Goal: Communication & Community: Answer question/provide support

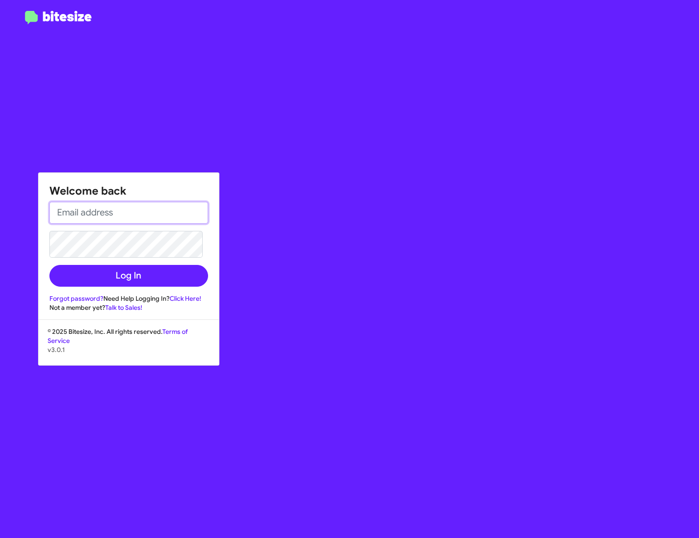
click at [105, 202] on input "email" at bounding box center [128, 213] width 159 height 22
type input "rebeccatemprano@elkinschevrolet.com"
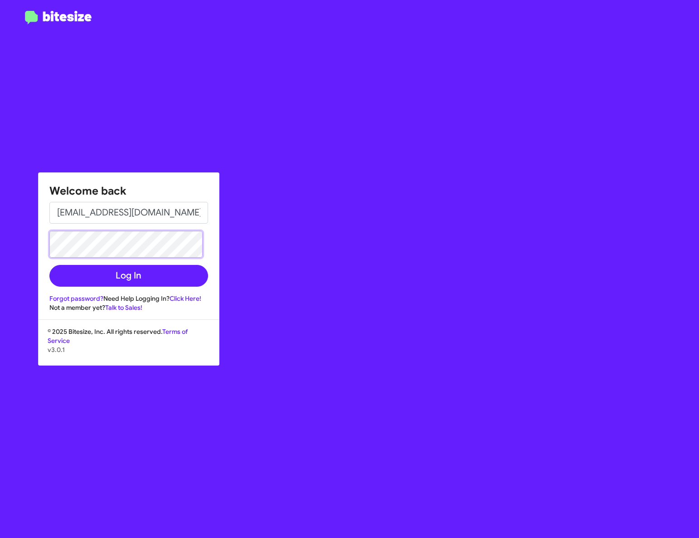
click at [49, 265] on button "Log In" at bounding box center [128, 276] width 159 height 22
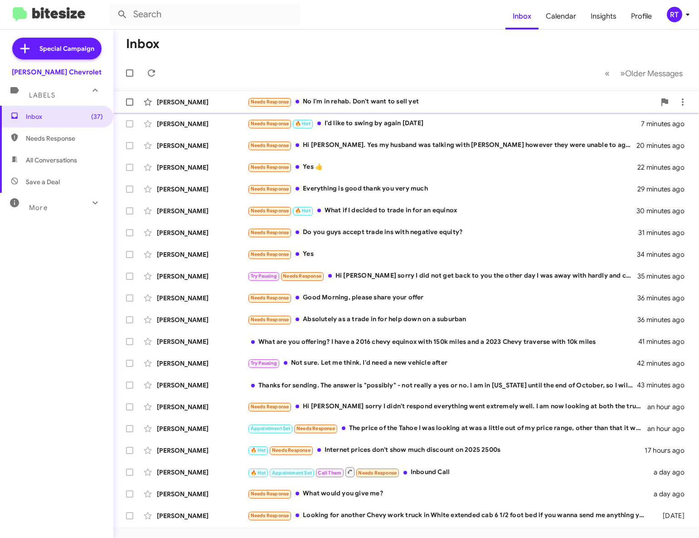
click at [361, 106] on div "Needs Response No I'm in rehab. Don't want to sell yet" at bounding box center [452, 102] width 408 height 10
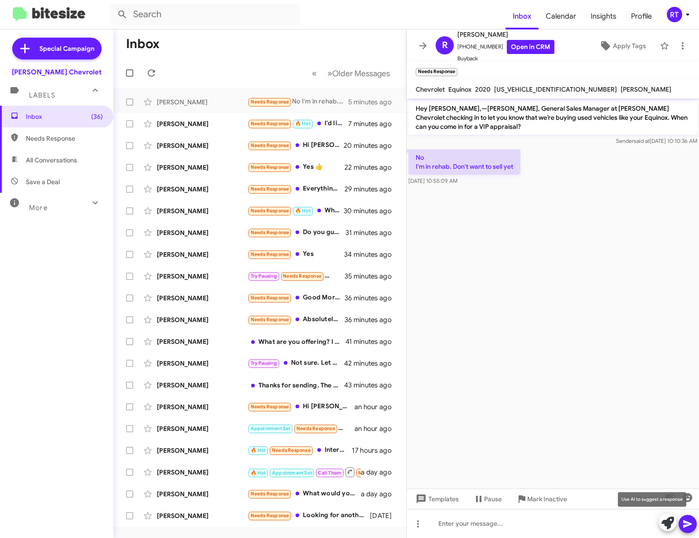
click at [664, 526] on icon at bounding box center [668, 523] width 13 height 13
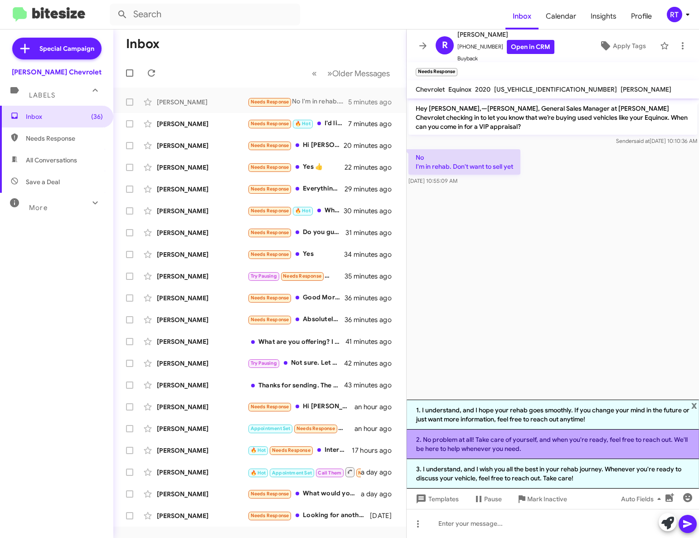
click at [565, 444] on li "2. No problem at all! Take care of yourself, and when you're ready, feel free t…" at bounding box center [553, 444] width 293 height 29
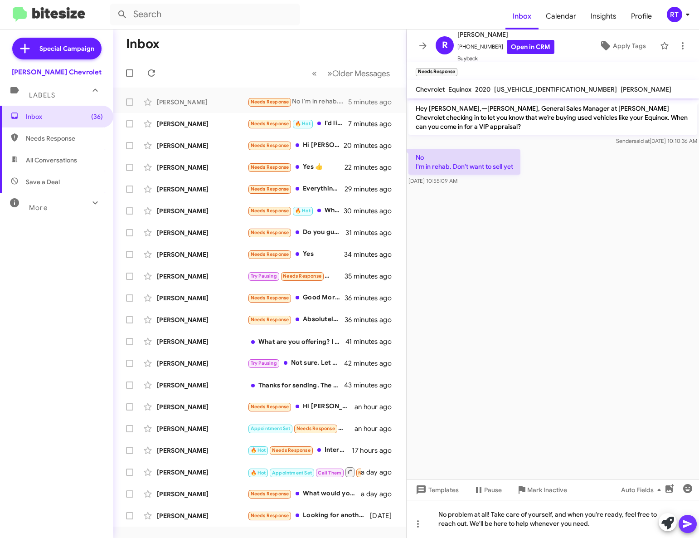
click at [691, 526] on icon at bounding box center [688, 523] width 11 height 11
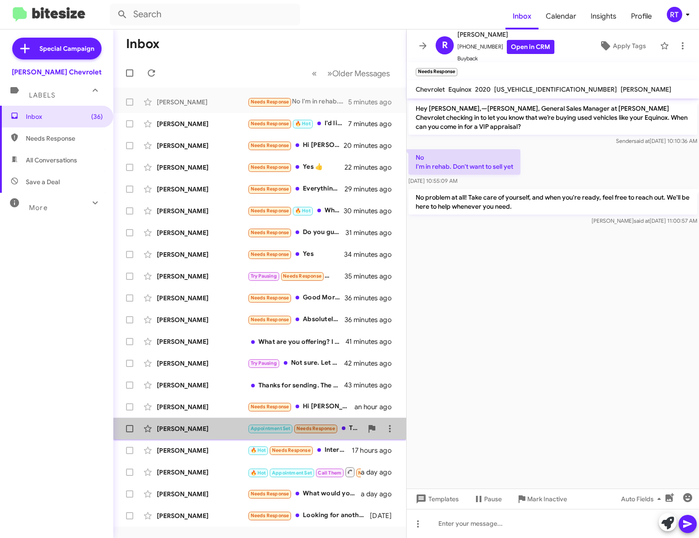
click at [181, 425] on div "Edward Williams" at bounding box center [202, 428] width 91 height 9
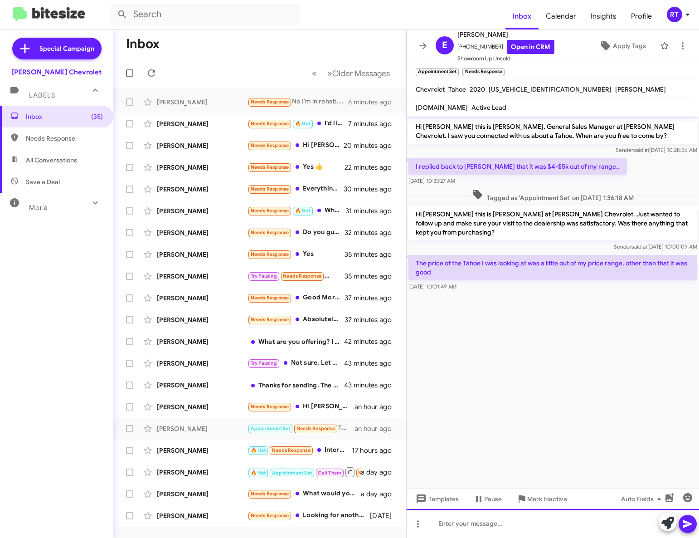
click at [445, 523] on div at bounding box center [553, 523] width 293 height 29
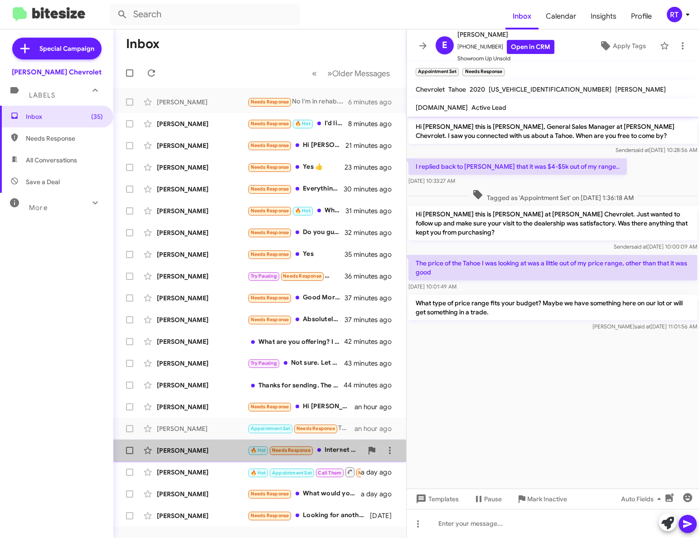
click at [188, 450] on div "Mark A Lacouture" at bounding box center [202, 450] width 91 height 9
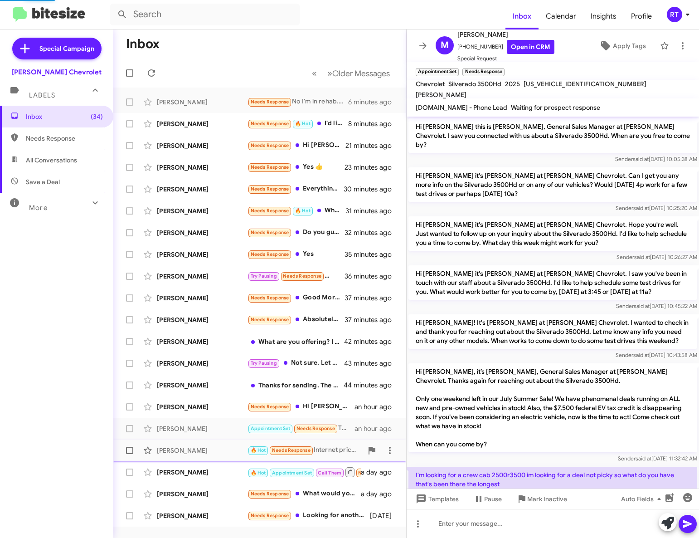
scroll to position [249, 0]
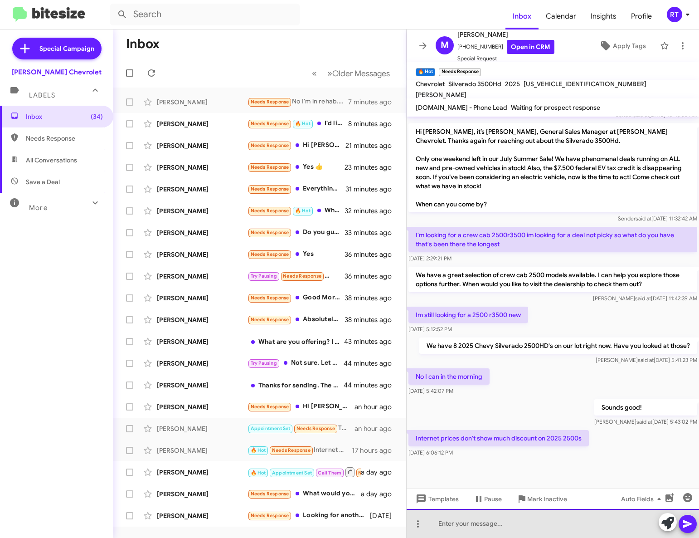
click at [464, 527] on div at bounding box center [553, 523] width 293 height 29
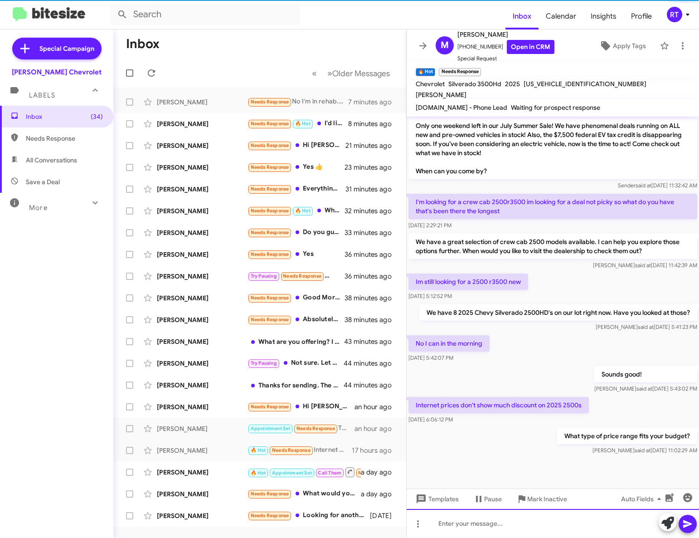
scroll to position [283, 0]
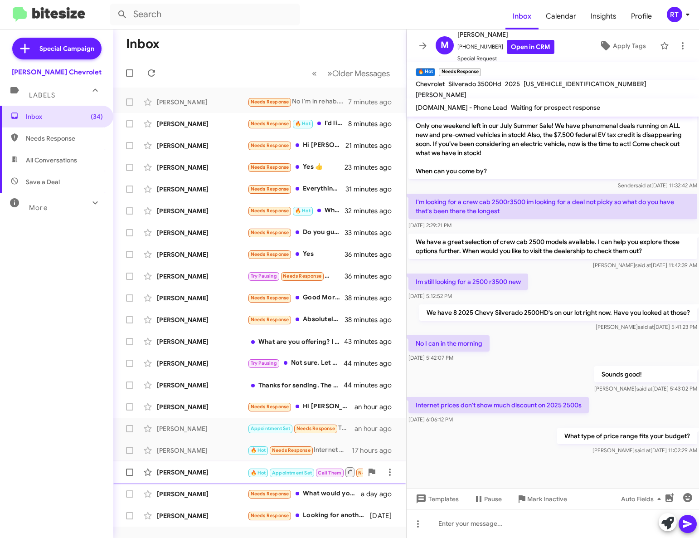
click at [172, 474] on div "Mary Pursell" at bounding box center [202, 472] width 91 height 9
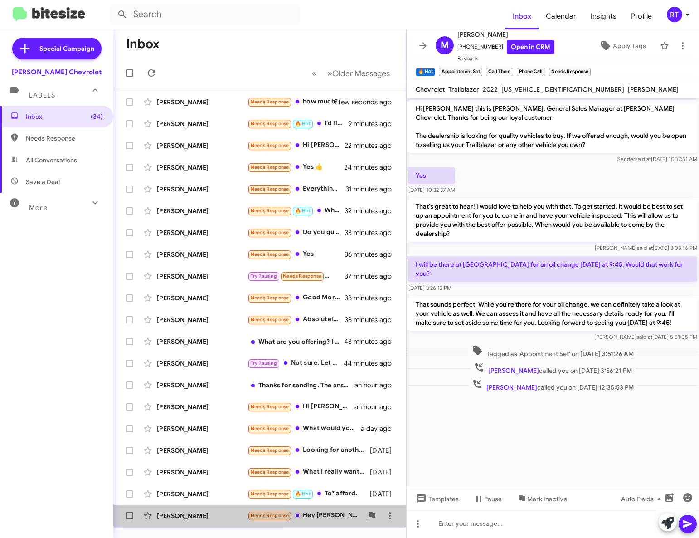
click at [173, 517] on div "[PERSON_NAME]" at bounding box center [202, 515] width 91 height 9
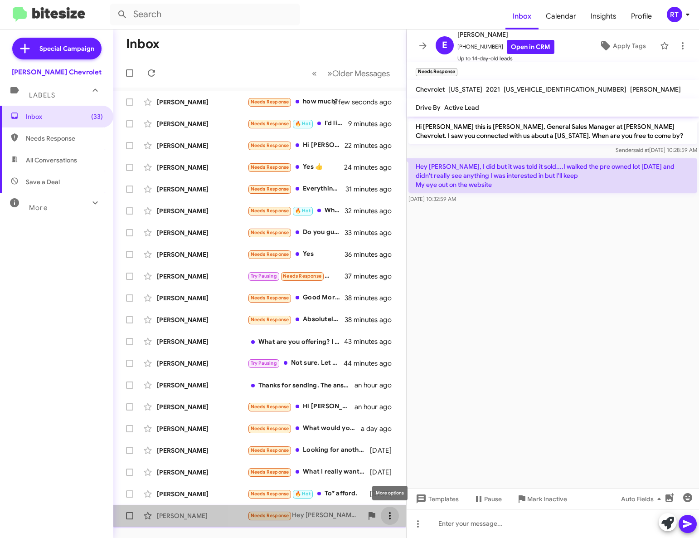
click at [385, 514] on icon at bounding box center [390, 515] width 11 height 11
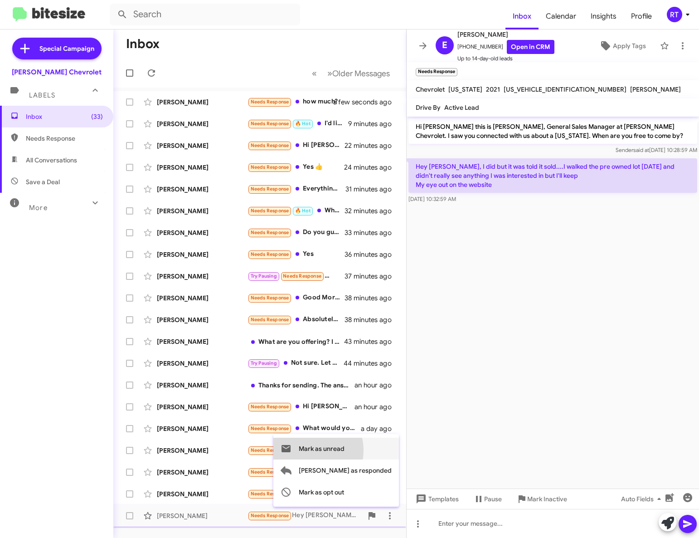
click at [343, 450] on span "Mark as unread" at bounding box center [322, 449] width 46 height 22
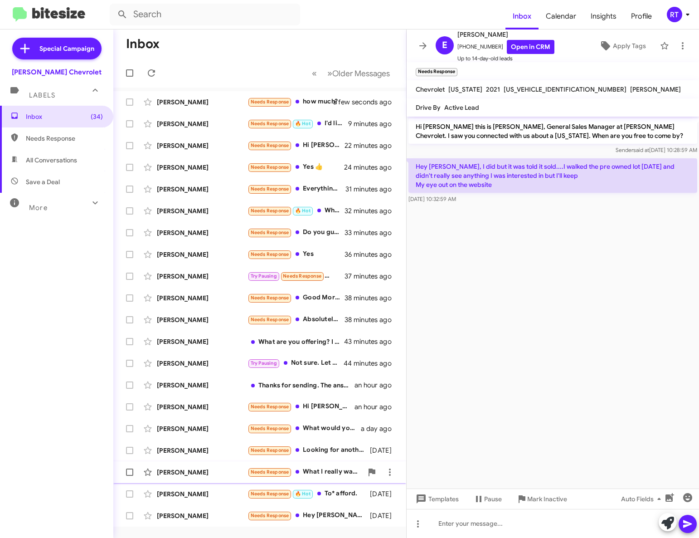
click at [204, 470] on div "Jeffrey Partridge" at bounding box center [202, 472] width 91 height 9
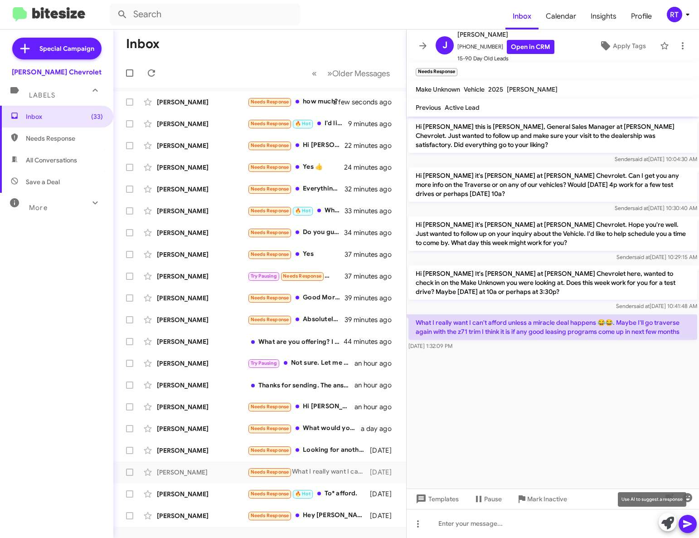
click at [671, 523] on icon at bounding box center [668, 523] width 13 height 13
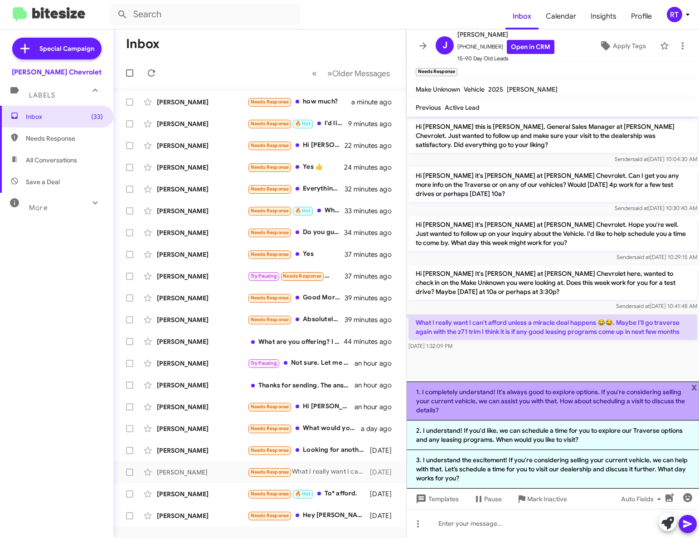
click at [554, 396] on li "1. I completely understand! It's always good to explore options. If you're cons…" at bounding box center [553, 400] width 293 height 39
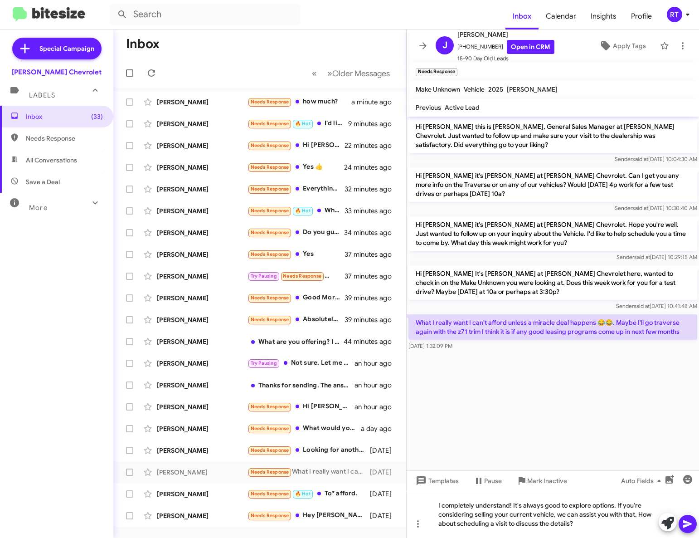
click at [689, 520] on icon at bounding box center [688, 523] width 11 height 11
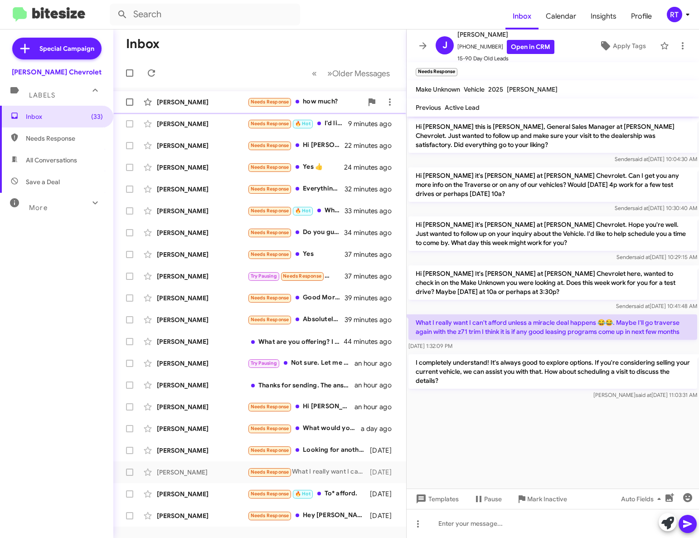
click at [176, 103] on div "[PERSON_NAME]" at bounding box center [202, 102] width 91 height 9
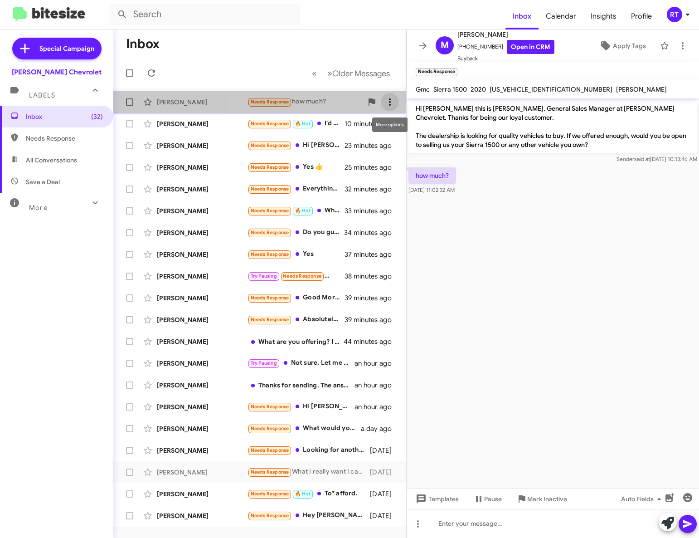
click at [392, 103] on icon at bounding box center [390, 102] width 11 height 11
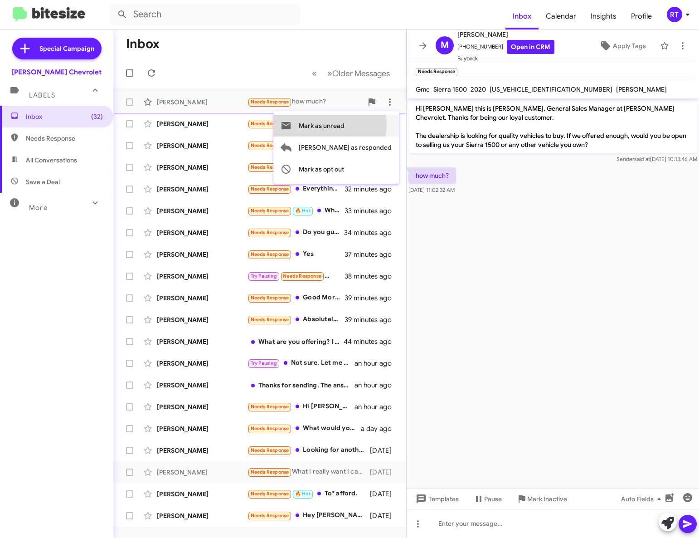
click at [345, 124] on span "Mark as unread" at bounding box center [322, 126] width 46 height 22
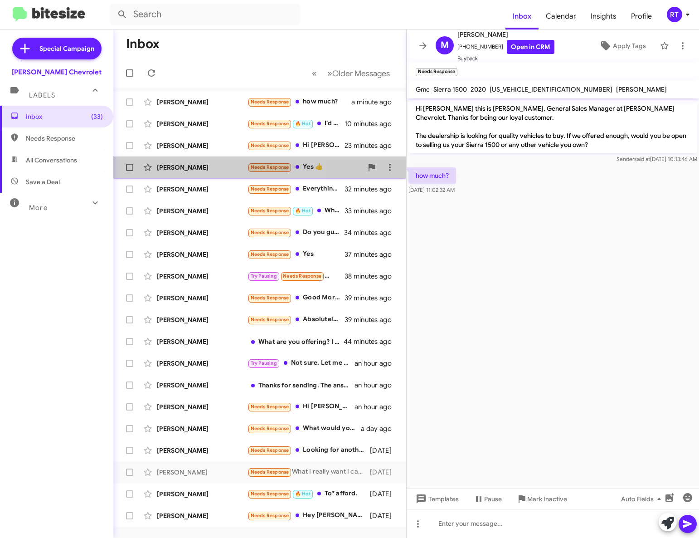
click at [194, 166] on div "Samuel Famoofo" at bounding box center [202, 167] width 91 height 9
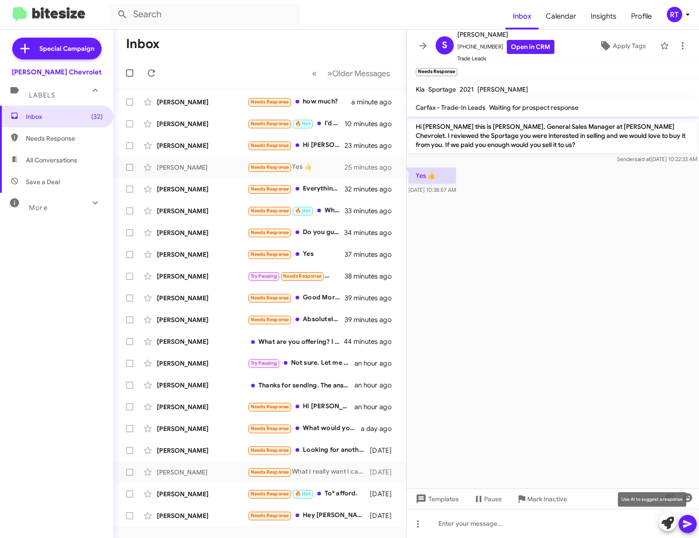
click at [669, 522] on icon at bounding box center [668, 523] width 13 height 13
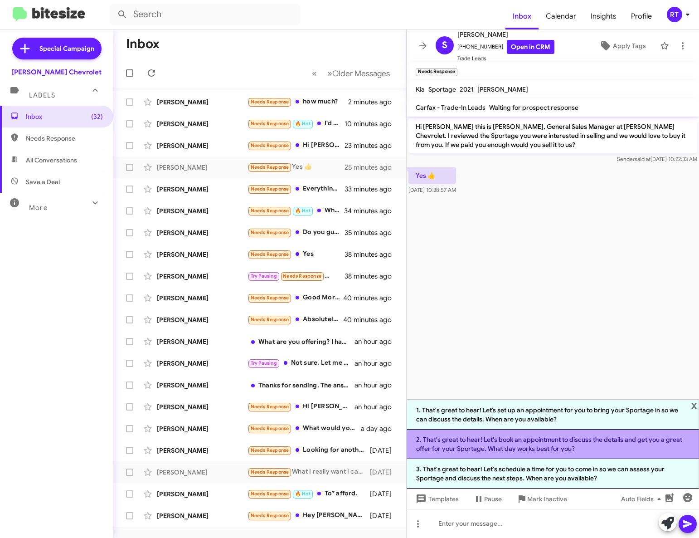
click at [538, 444] on li "2. That's great to hear! Let's book an appointment to discuss the details and g…" at bounding box center [553, 444] width 293 height 29
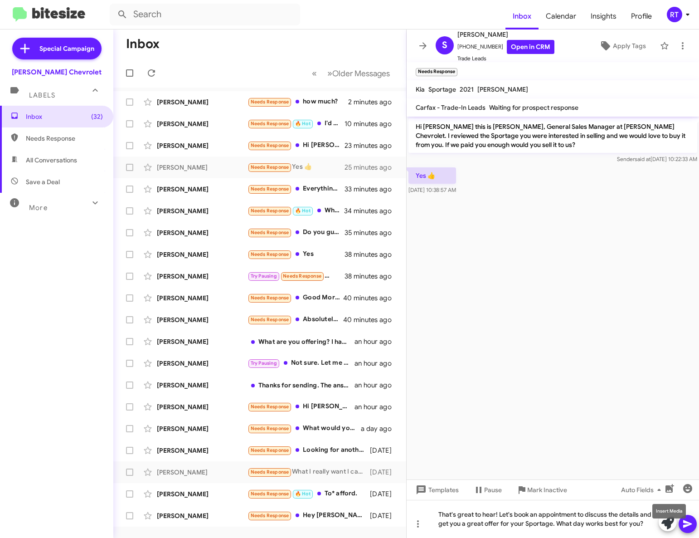
click at [689, 524] on mat-tooltip-component "Insert Media" at bounding box center [669, 511] width 46 height 27
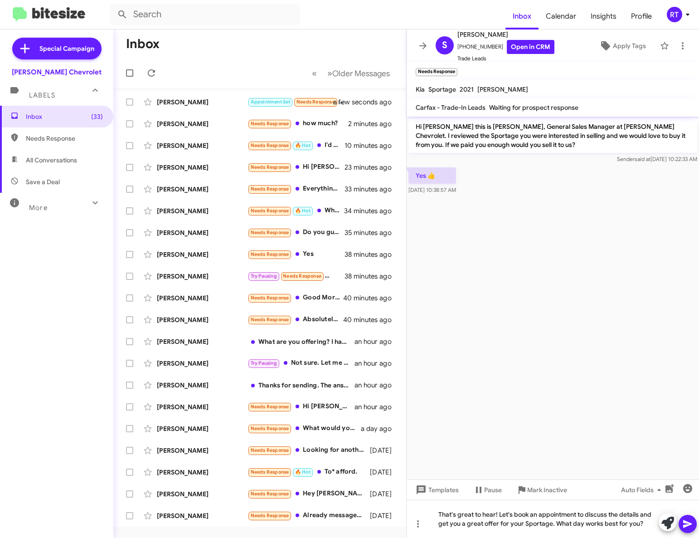
click at [689, 522] on icon at bounding box center [688, 523] width 11 height 11
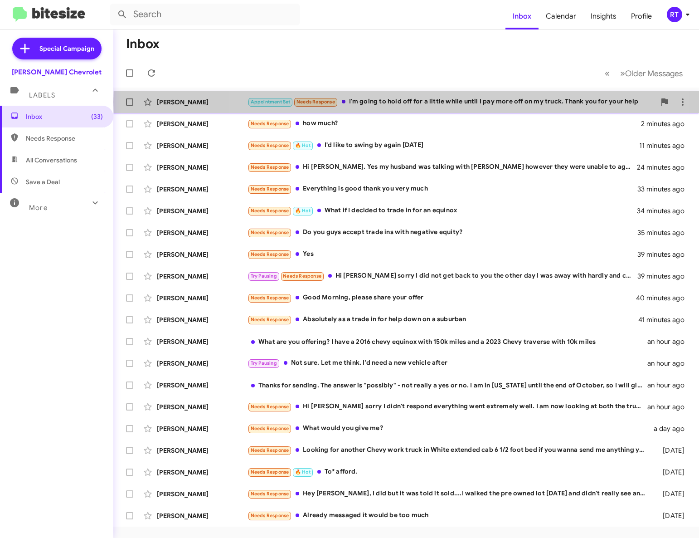
click at [428, 102] on div "Appointment Set Needs Response I'm going to hold off for a little while until I…" at bounding box center [452, 102] width 408 height 10
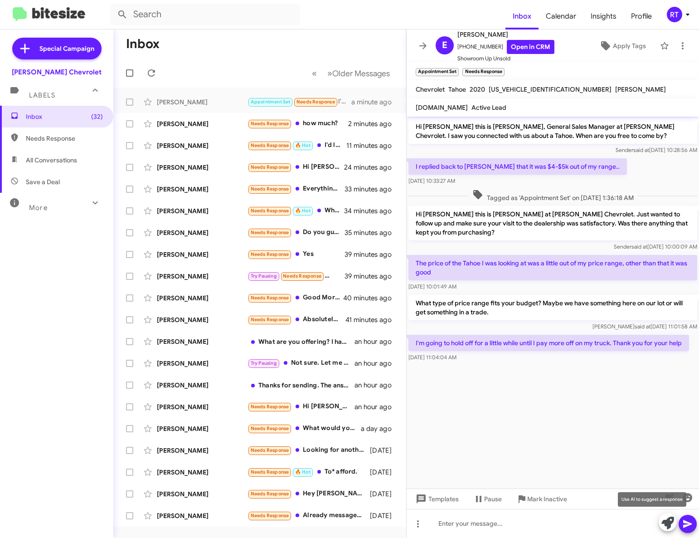
click at [663, 524] on icon at bounding box center [668, 523] width 13 height 13
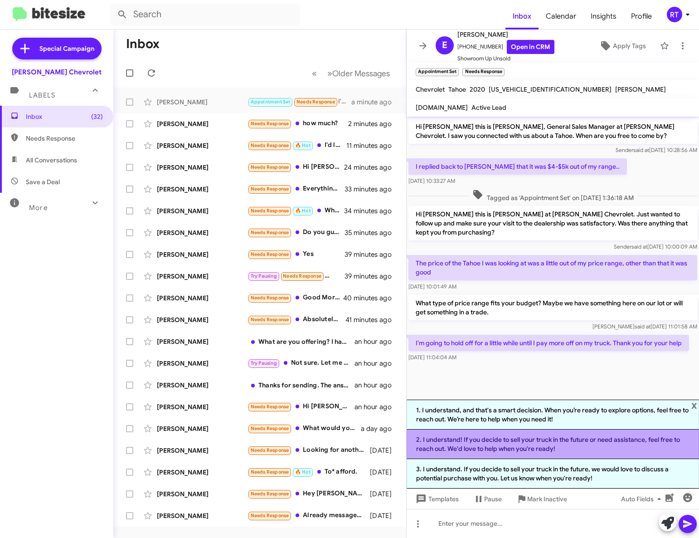
click at [564, 442] on li "2. I understand! If you decide to sell your truck in the future or need assista…" at bounding box center [553, 444] width 293 height 29
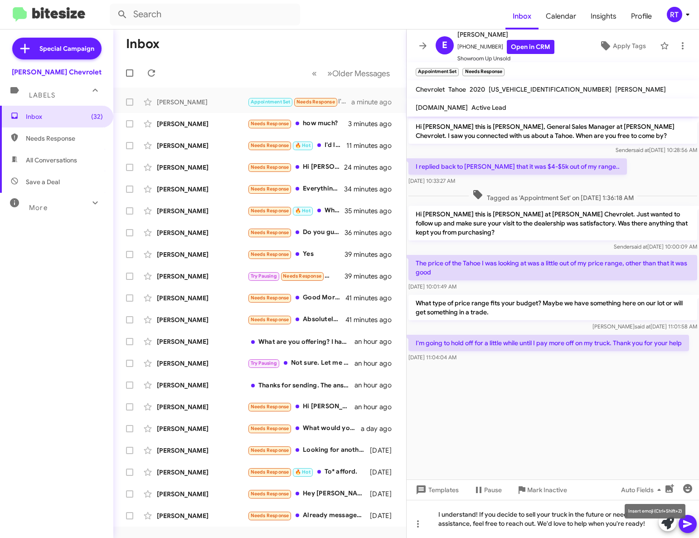
click at [687, 522] on mat-tooltip-component "Insert emoji (Ctrl+Shift+2)" at bounding box center [655, 511] width 73 height 27
click at [182, 235] on div "Anthony Gross" at bounding box center [202, 232] width 91 height 9
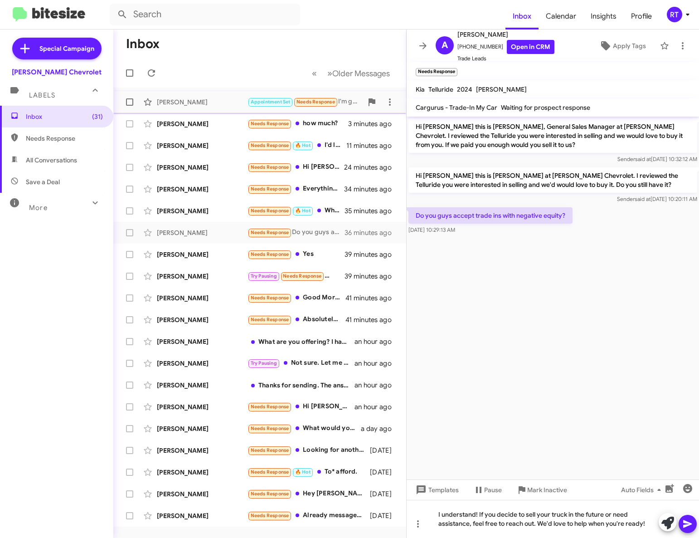
click at [192, 103] on div "Edward Williams" at bounding box center [202, 102] width 91 height 9
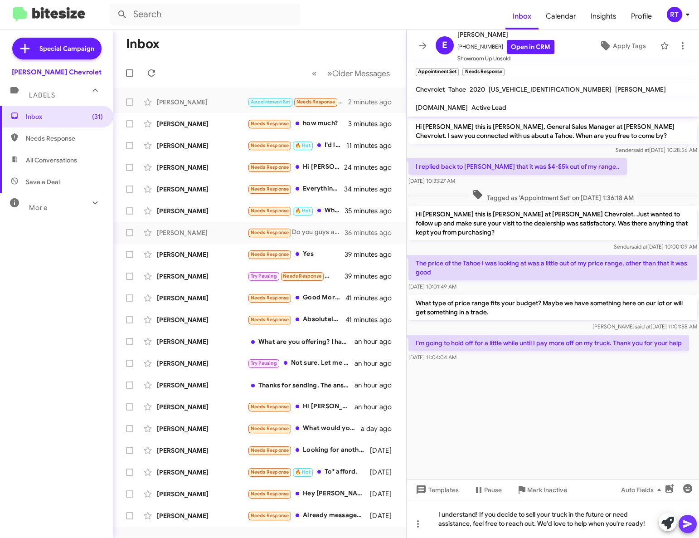
click at [694, 524] on button at bounding box center [688, 524] width 18 height 18
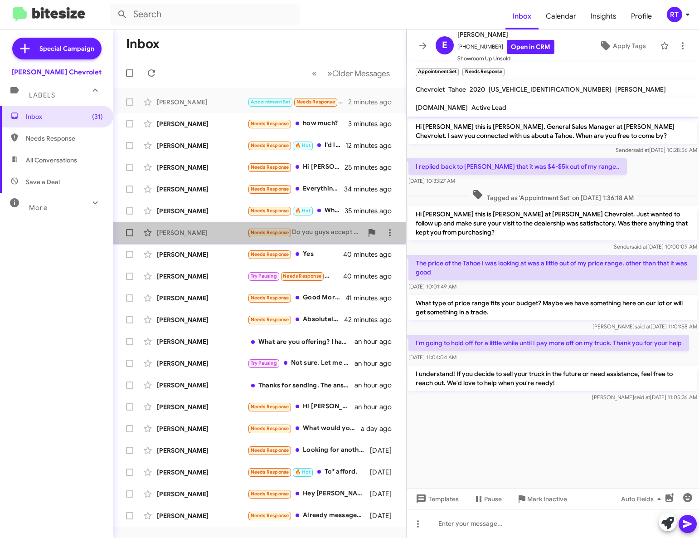
click at [171, 235] on div "Anthony Gross" at bounding box center [202, 232] width 91 height 9
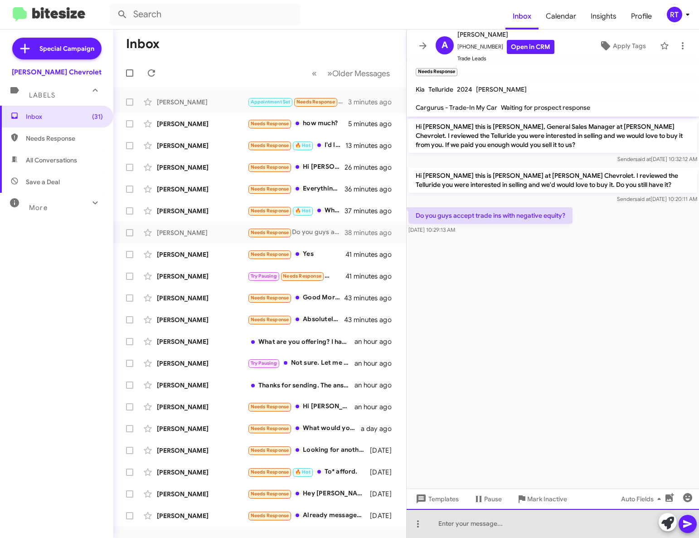
click at [468, 524] on div at bounding box center [553, 523] width 293 height 29
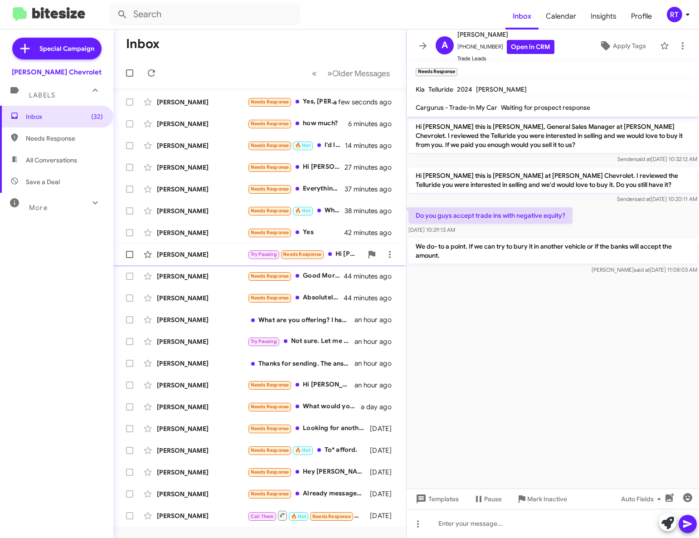
click at [178, 256] on div "[PERSON_NAME]" at bounding box center [202, 254] width 91 height 9
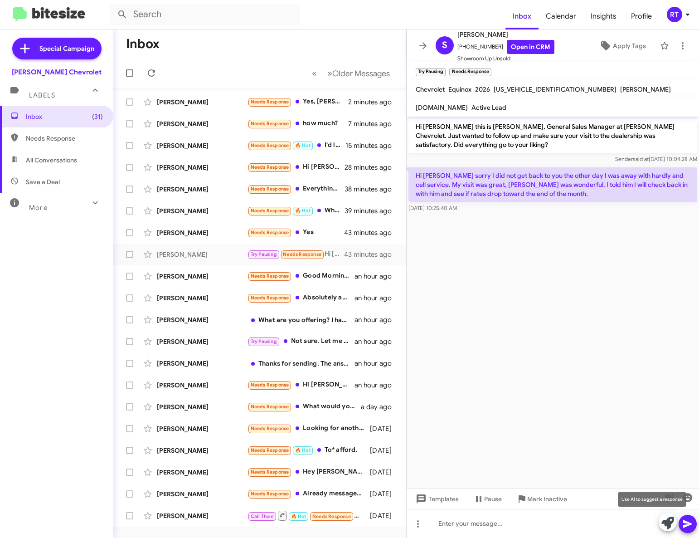
click at [666, 523] on icon at bounding box center [668, 523] width 13 height 13
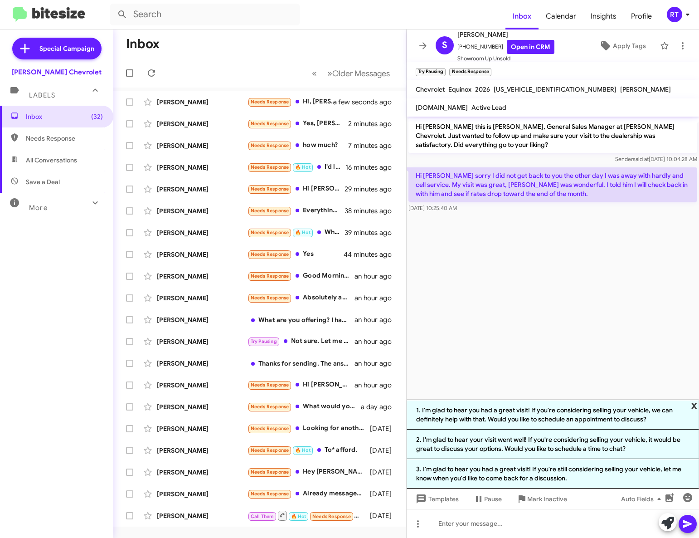
click at [695, 400] on span "x" at bounding box center [695, 405] width 6 height 11
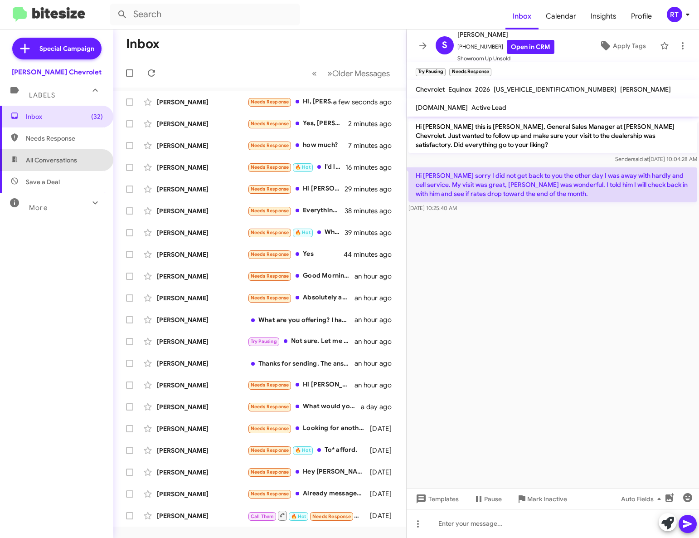
click at [63, 158] on span "All Conversations" at bounding box center [51, 160] width 51 height 9
type input "in:all-conversations"
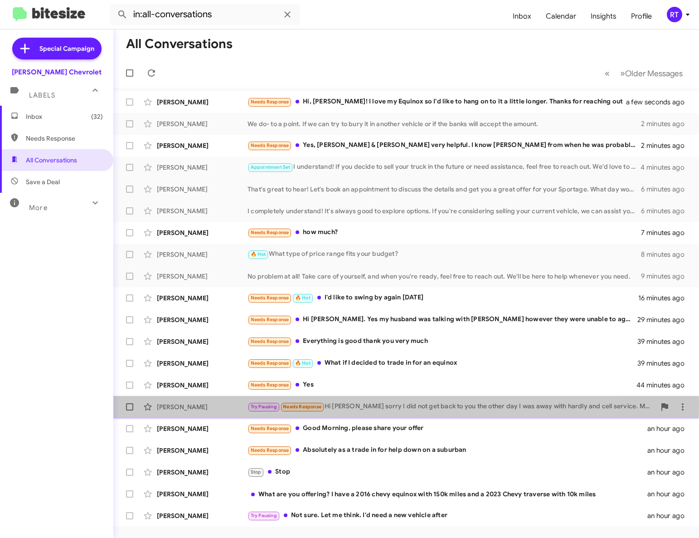
click at [198, 404] on div "[PERSON_NAME]" at bounding box center [202, 406] width 91 height 9
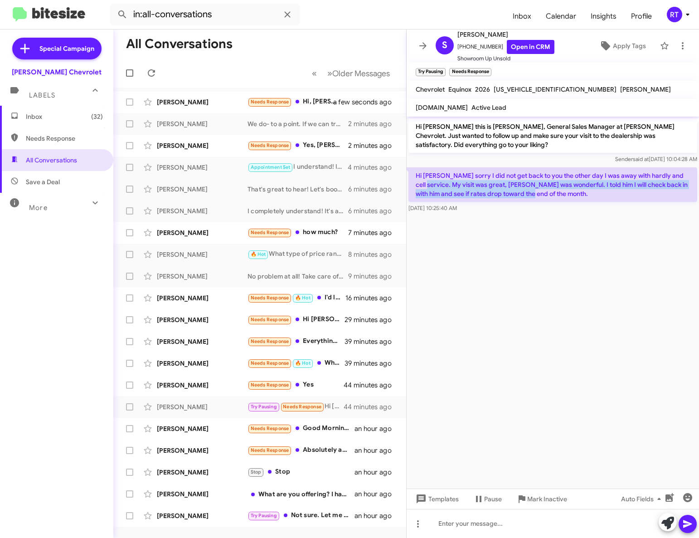
drag, startPoint x: 418, startPoint y: 186, endPoint x: 606, endPoint y: 200, distance: 188.3
click at [606, 200] on p "Hi [PERSON_NAME] sorry I did not get back to you the other day I was away with …" at bounding box center [553, 184] width 289 height 34
copy p "My visit was great, Tony was wonderful. I told him I will check back in with hi…"
click at [466, 258] on cdk-virtual-scroll-viewport "Hi Samantha this is Adam Elkins, General Sales Manager at Elkins Chevrolet. Jus…" at bounding box center [553, 303] width 293 height 372
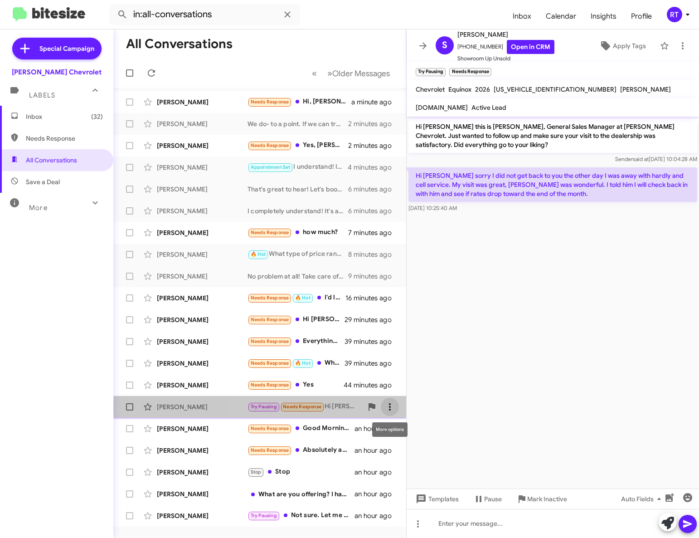
click at [390, 407] on icon at bounding box center [390, 406] width 2 height 7
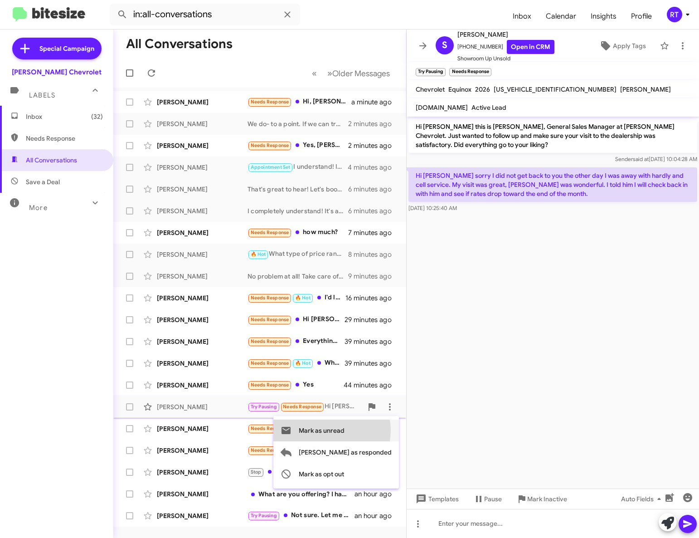
click at [345, 430] on span "Mark as unread" at bounding box center [322, 431] width 46 height 22
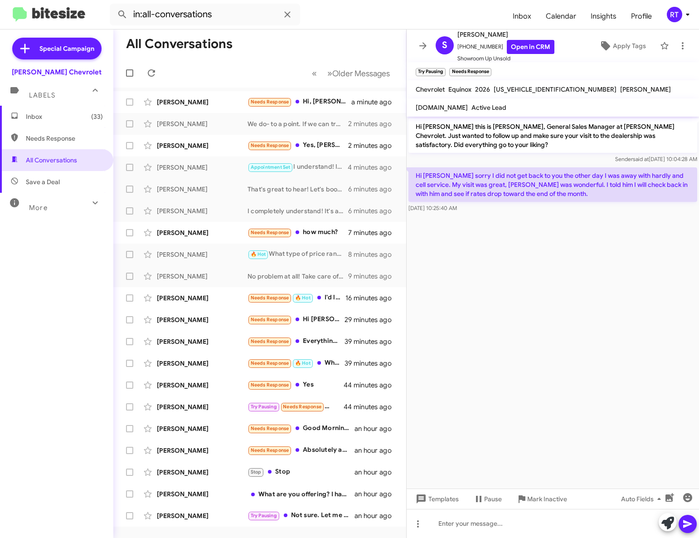
click at [42, 121] on span "Inbox (33)" at bounding box center [64, 116] width 77 height 9
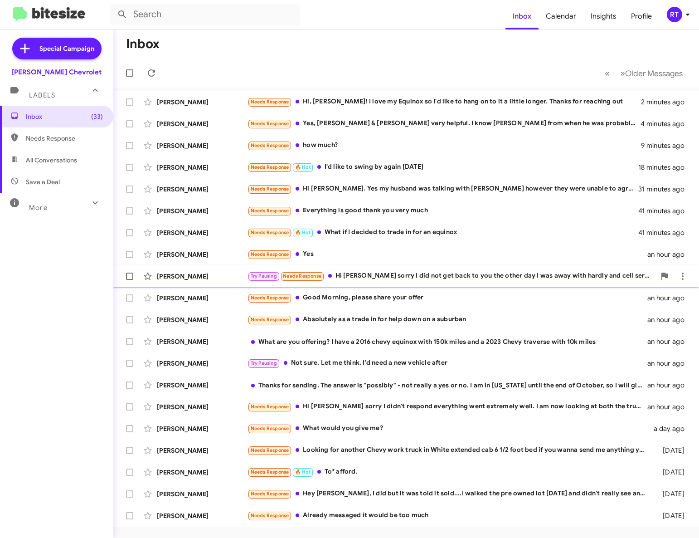
click at [184, 277] on div "[PERSON_NAME]" at bounding box center [202, 276] width 91 height 9
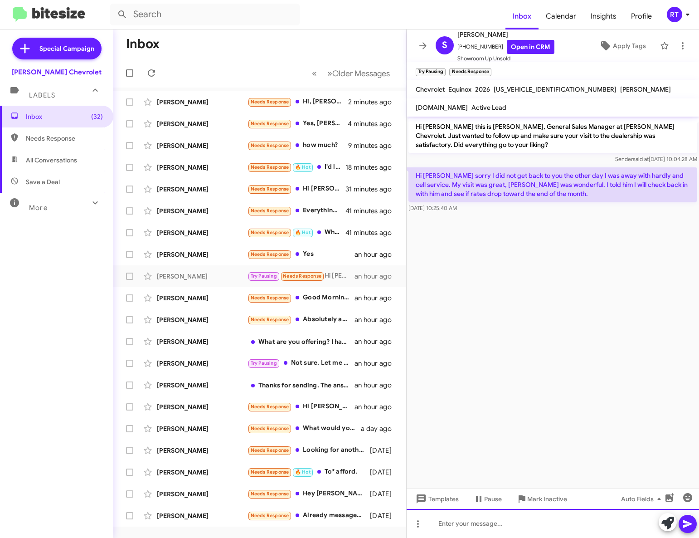
click at [466, 524] on div at bounding box center [553, 523] width 293 height 29
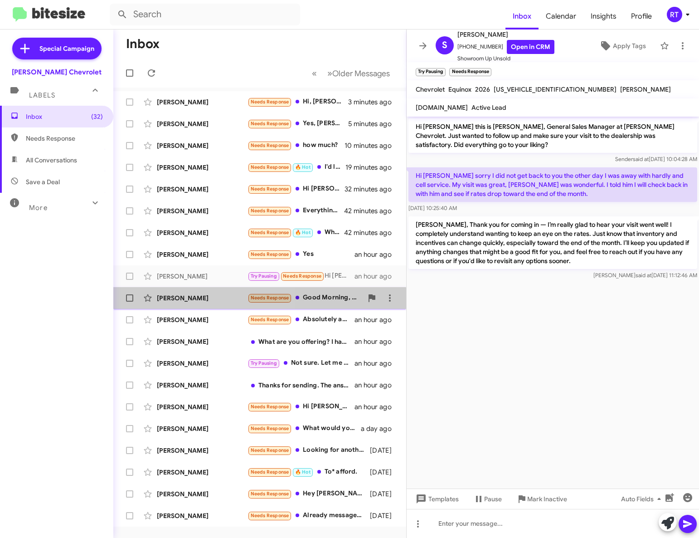
click at [178, 302] on div "[PERSON_NAME]" at bounding box center [202, 297] width 91 height 9
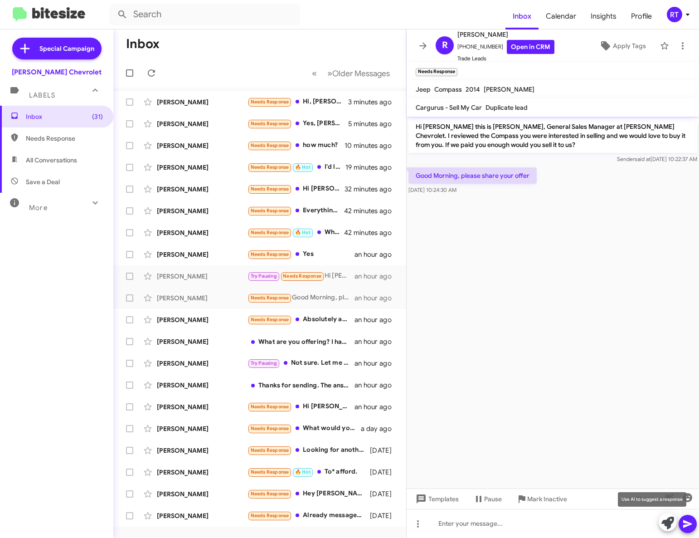
click at [668, 524] on icon at bounding box center [668, 523] width 13 height 13
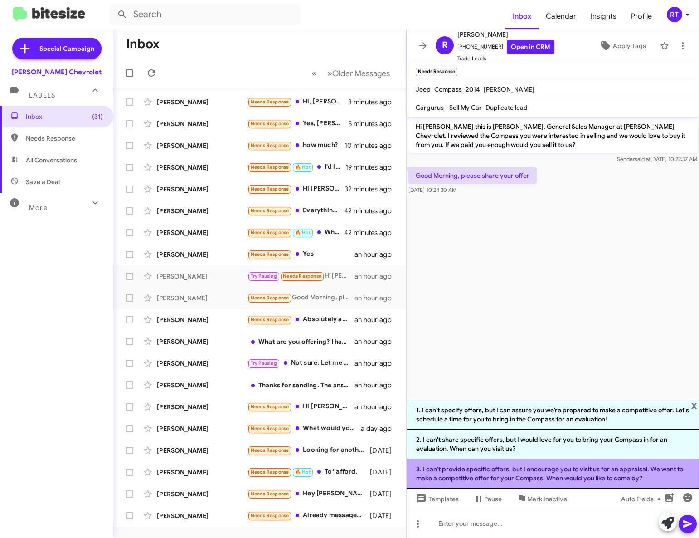
click at [579, 479] on li "3. I can't provide specific offers, but I encourage you to visit us for an appr…" at bounding box center [553, 473] width 293 height 29
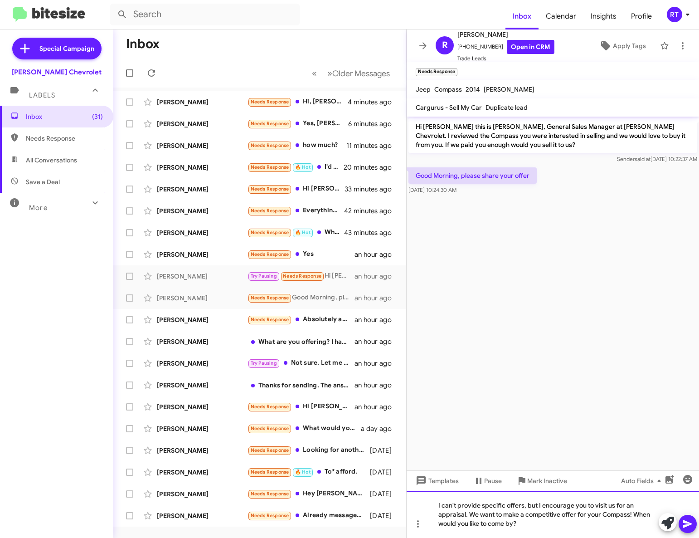
click at [526, 504] on div "I can't provide specific offers, but I encourage you to visit us for an apprais…" at bounding box center [553, 514] width 293 height 47
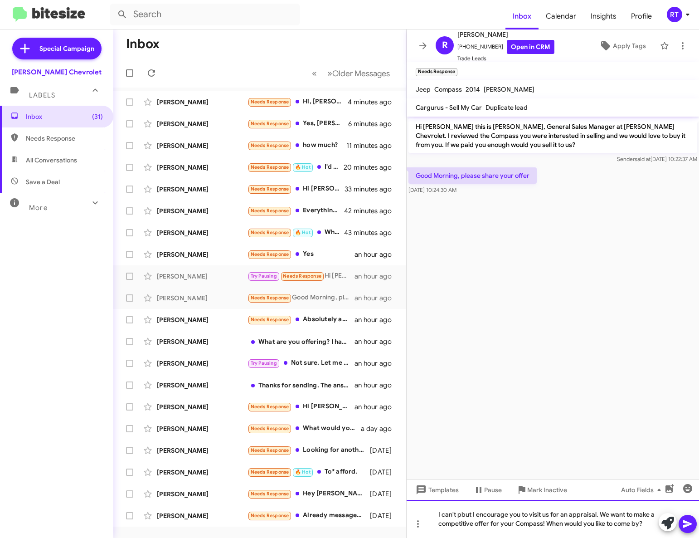
click at [472, 514] on div "I can't pbut I encourage you to visit us for an appraisal. We want to make a co…" at bounding box center [553, 519] width 293 height 38
click at [688, 527] on icon at bounding box center [688, 523] width 11 height 11
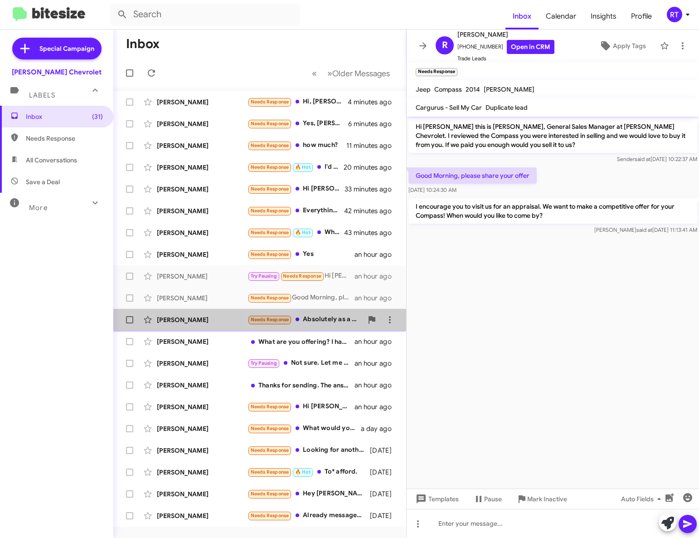
click at [179, 321] on div "[PERSON_NAME]" at bounding box center [202, 319] width 91 height 9
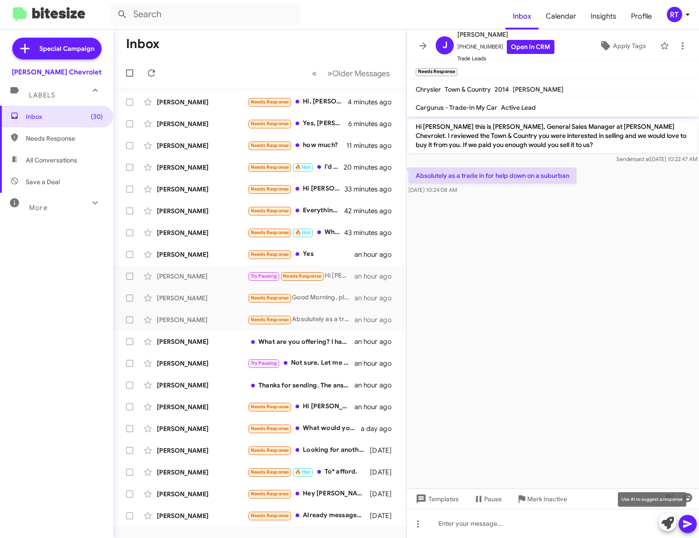
click at [665, 523] on icon at bounding box center [668, 523] width 13 height 13
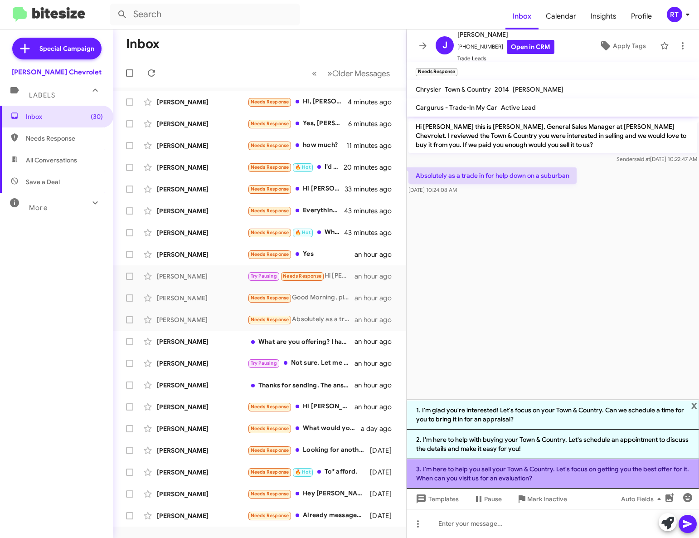
click at [569, 472] on li "3. I'm here to help you sell your Town & Country. Let's focus on getting you th…" at bounding box center [553, 473] width 293 height 29
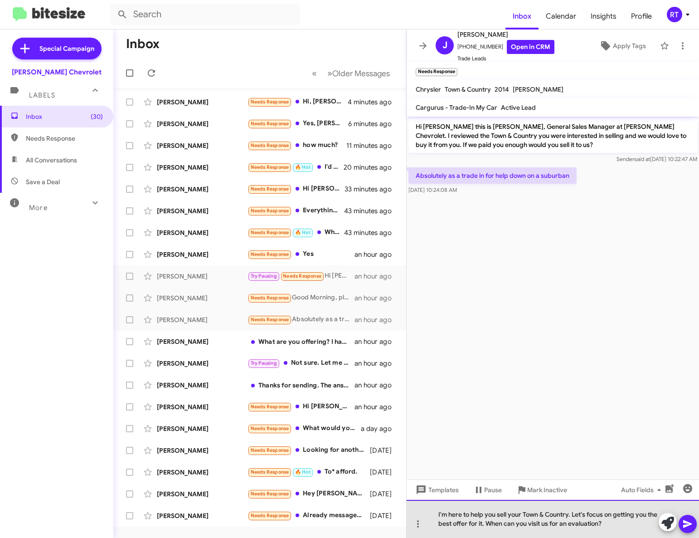
click at [620, 525] on div "I'm here to help you sell your Town & Country. Let's focus on getting you the b…" at bounding box center [553, 519] width 293 height 38
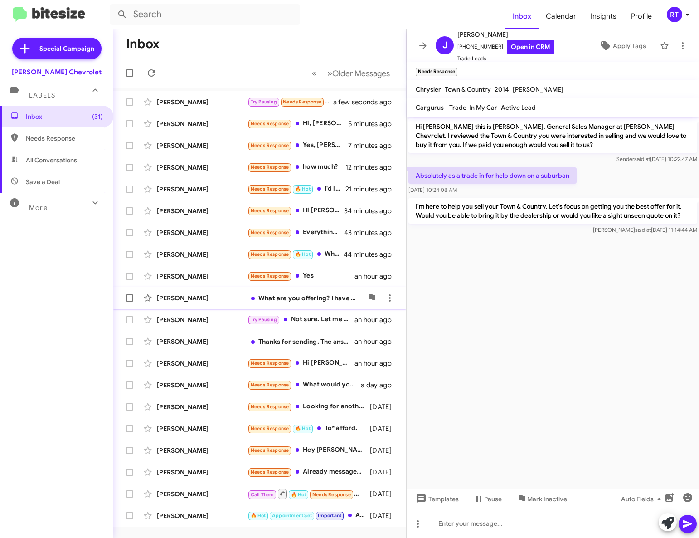
click at [175, 298] on div "[PERSON_NAME]" at bounding box center [202, 297] width 91 height 9
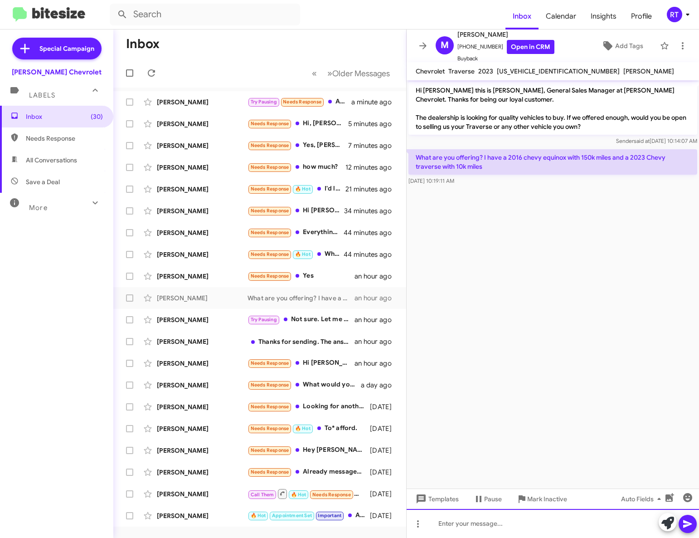
click at [459, 521] on div at bounding box center [553, 523] width 293 height 29
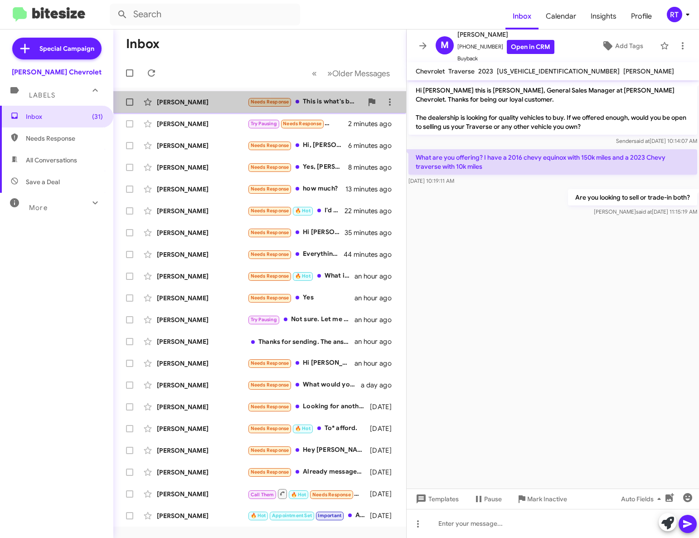
click at [166, 103] on div "[PERSON_NAME]" at bounding box center [202, 102] width 91 height 9
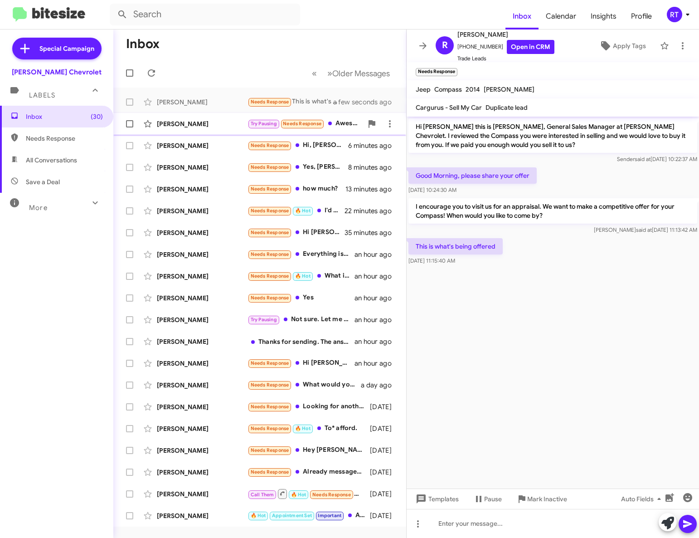
click at [199, 128] on div "[PERSON_NAME] Try Pausing Needs Response Awesome, thank you so much! 2 minutes …" at bounding box center [260, 124] width 278 height 18
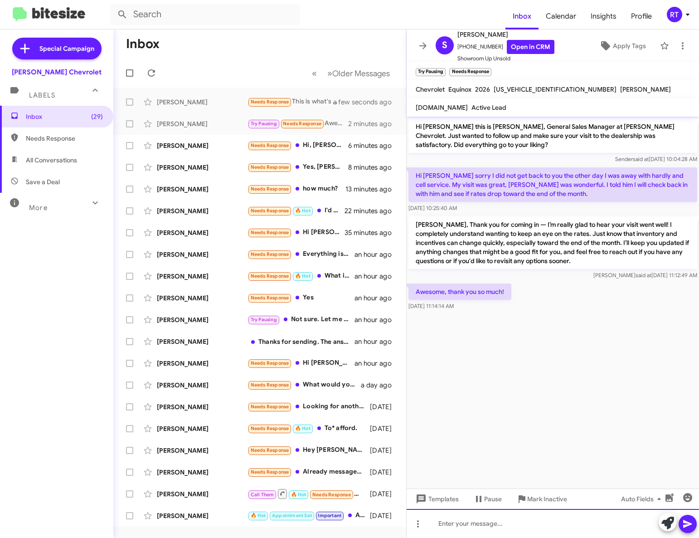
click at [508, 521] on div at bounding box center [553, 523] width 293 height 29
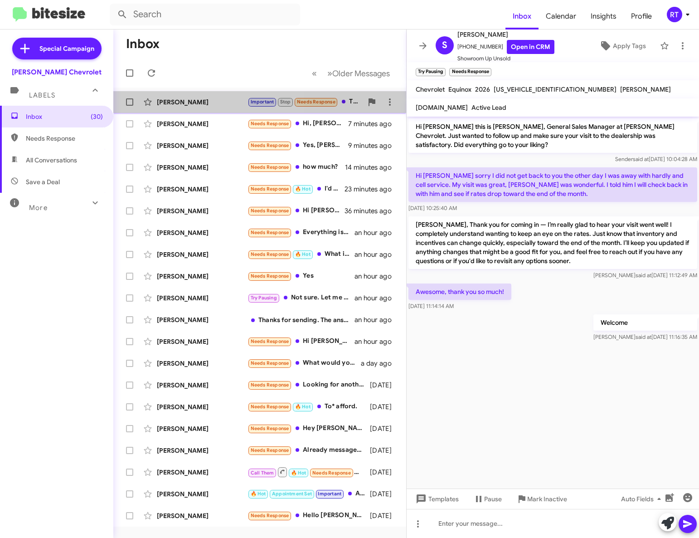
click at [182, 102] on div "[PERSON_NAME]" at bounding box center [202, 102] width 91 height 9
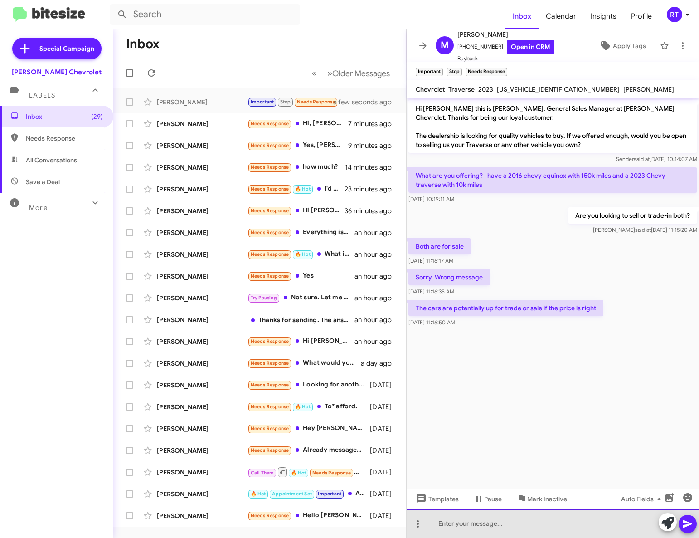
click at [449, 525] on div at bounding box center [553, 523] width 293 height 29
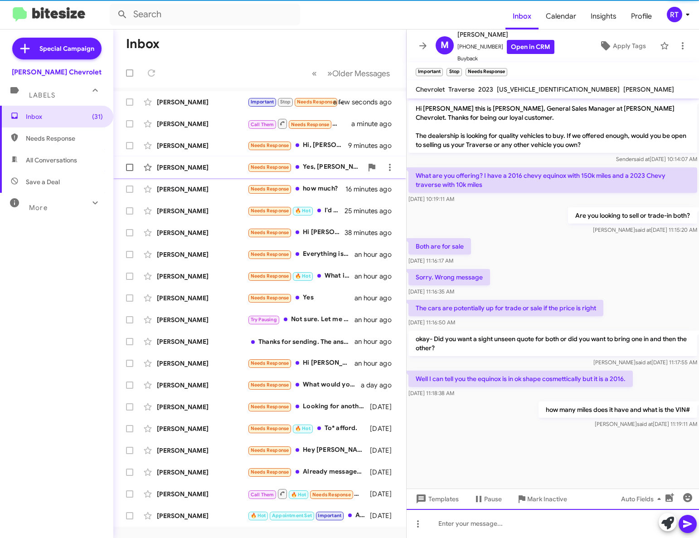
scroll to position [9, 0]
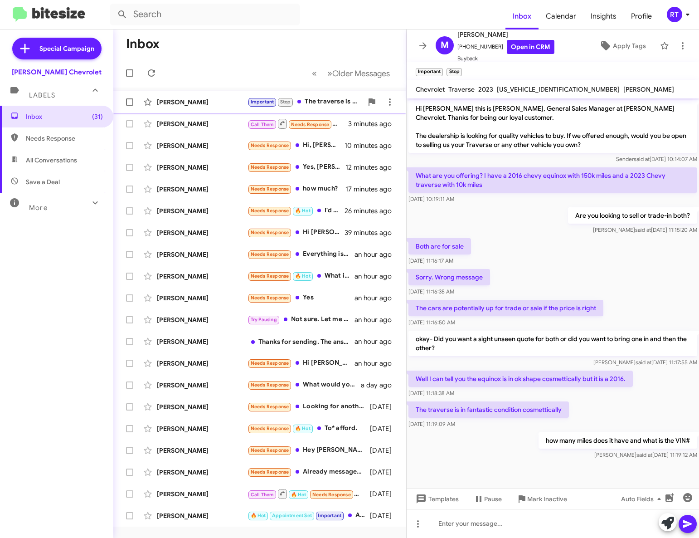
click at [172, 100] on div "[PERSON_NAME]" at bounding box center [202, 102] width 91 height 9
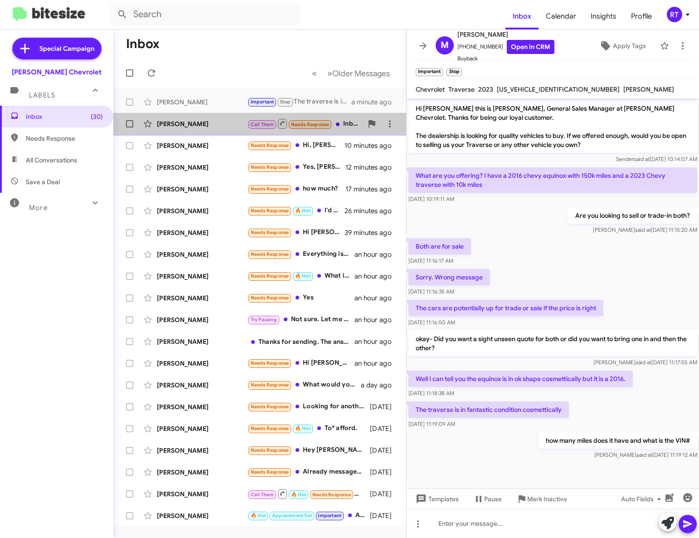
click at [177, 125] on div "[PERSON_NAME]" at bounding box center [202, 123] width 91 height 9
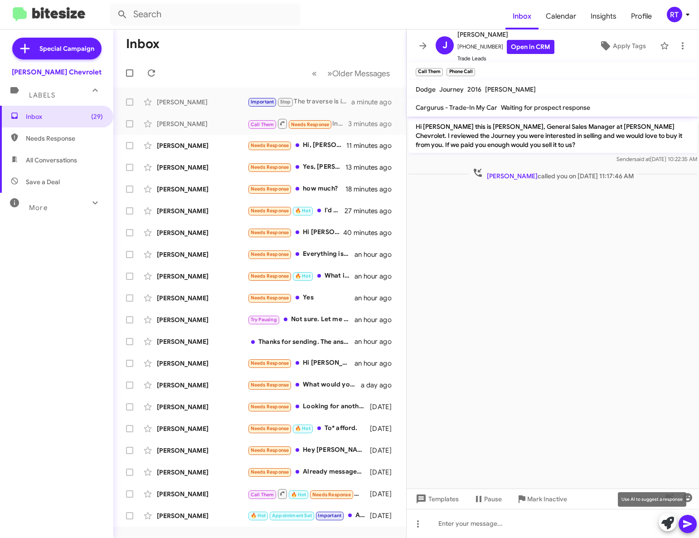
click at [664, 525] on icon at bounding box center [668, 523] width 13 height 13
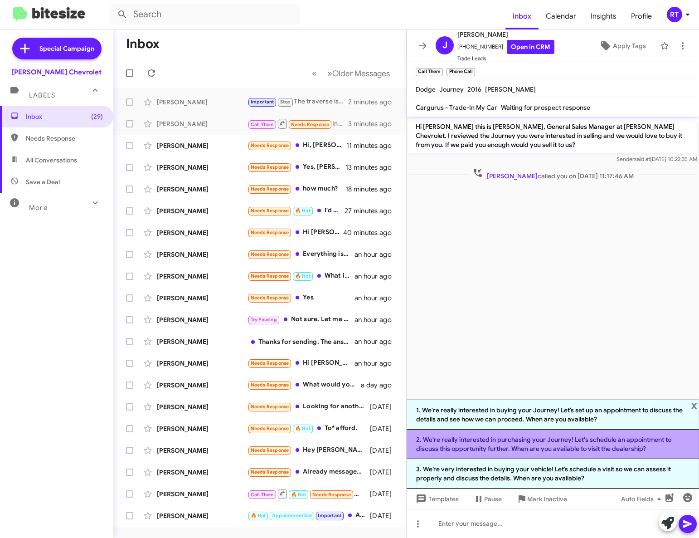
click at [611, 445] on li "2. We're really interested in purchasing your Journey! Let's schedule an appoin…" at bounding box center [553, 444] width 293 height 29
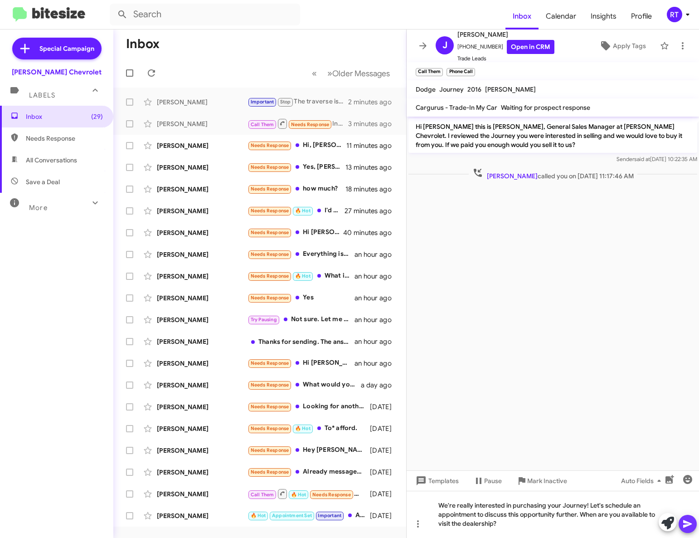
click at [686, 527] on icon at bounding box center [688, 523] width 11 height 11
